Goal: Check status: Check status

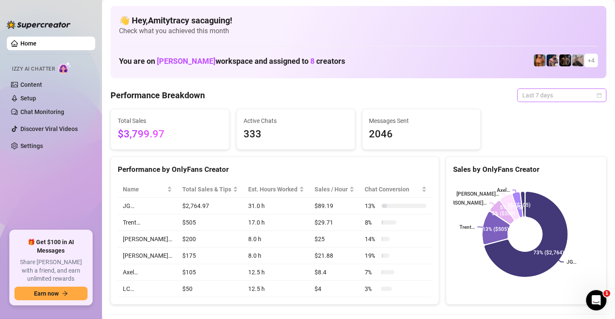
click at [522, 96] on span "Last 7 days" at bounding box center [561, 95] width 79 height 13
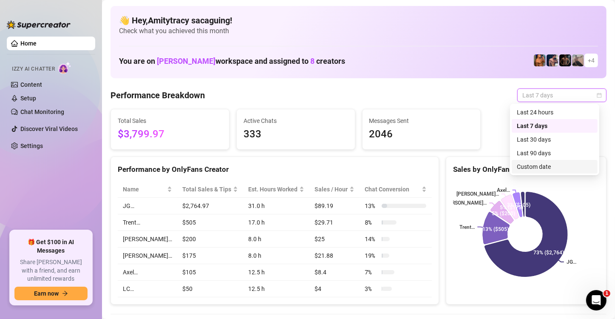
click at [525, 166] on div "Custom date" at bounding box center [555, 166] width 76 height 9
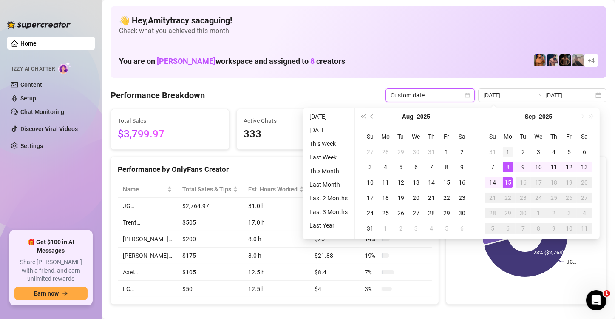
type input "[DATE]"
click at [506, 153] on div "1" at bounding box center [508, 152] width 10 height 10
type input "[DATE]"
click at [507, 184] on div "15" at bounding box center [508, 182] width 10 height 10
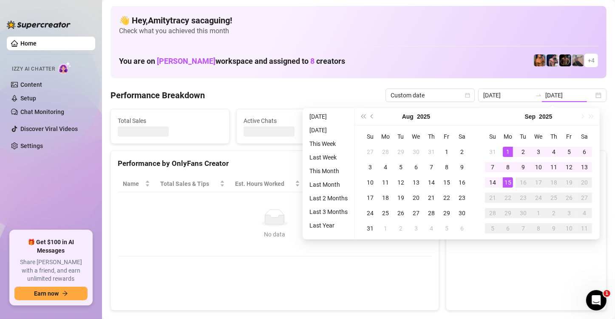
type input "[DATE]"
